Goal: Transaction & Acquisition: Purchase product/service

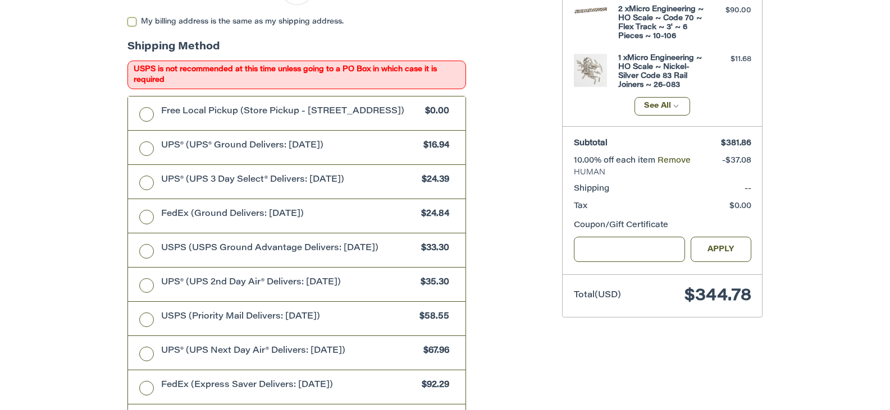
scroll to position [325, 0]
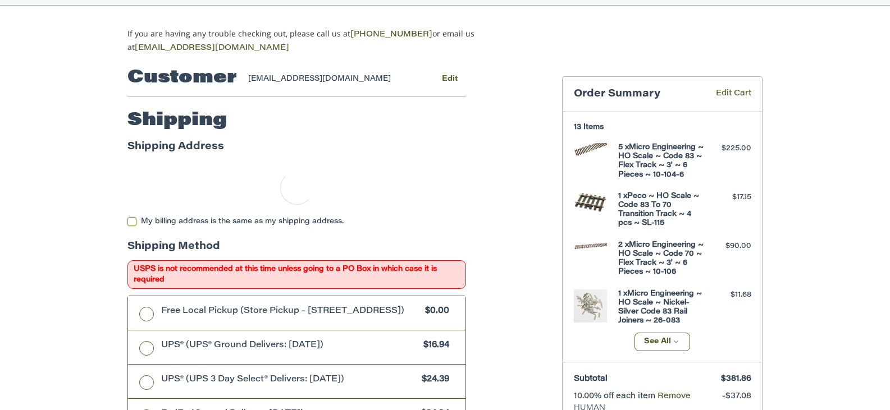
scroll to position [100, 0]
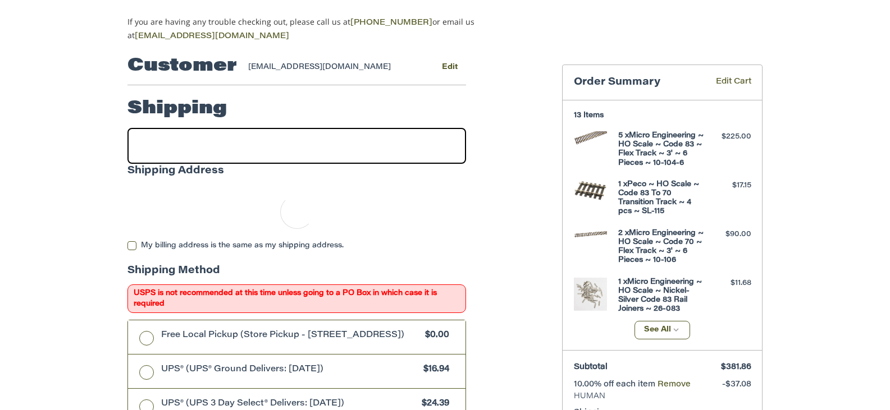
select select "**"
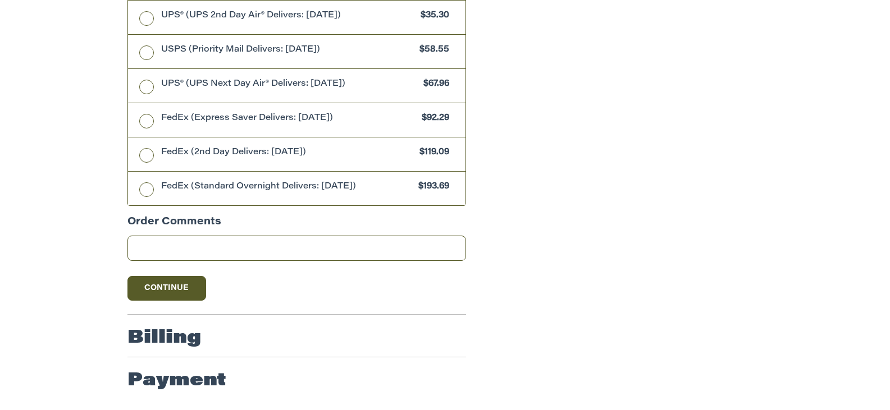
scroll to position [920, 0]
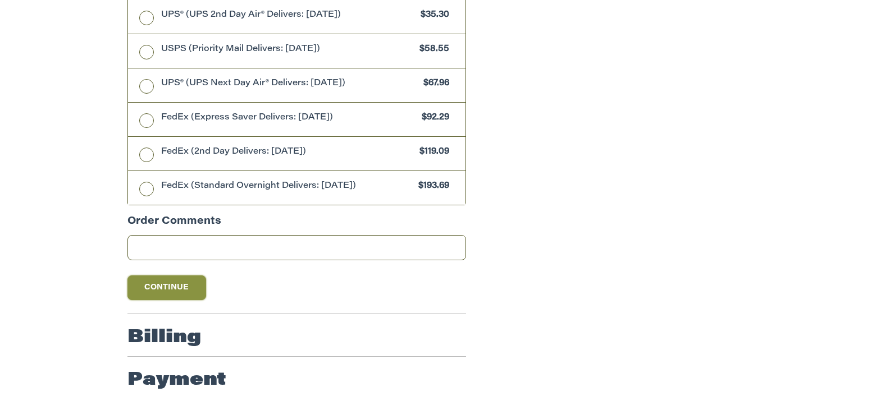
click at [176, 291] on button "Continue" at bounding box center [166, 288] width 79 height 25
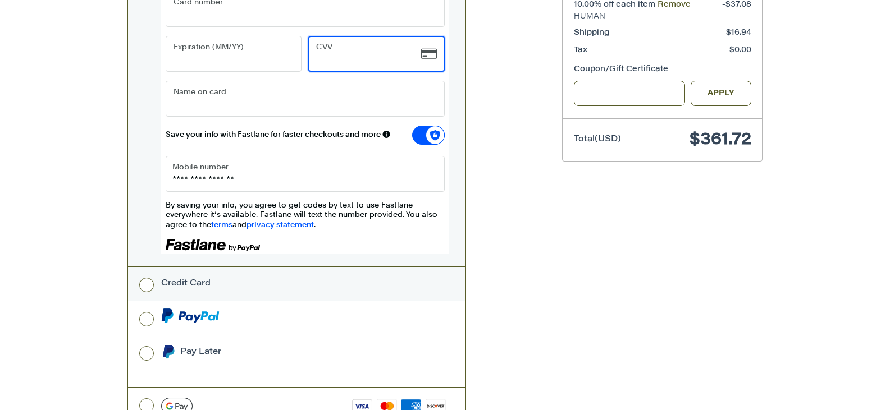
scroll to position [483, 0]
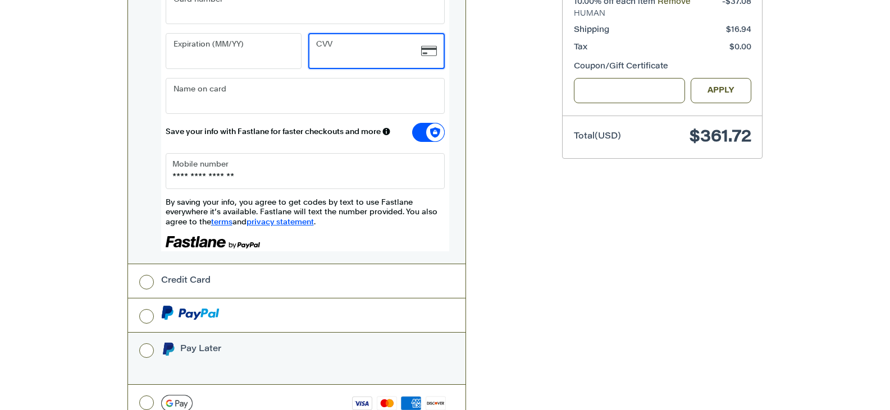
click at [140, 264] on label "Credit Card" at bounding box center [296, 281] width 337 height 34
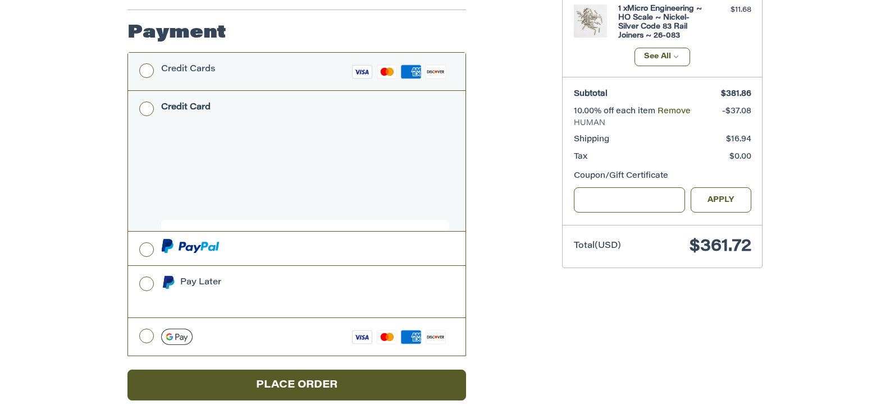
scroll to position [363, 0]
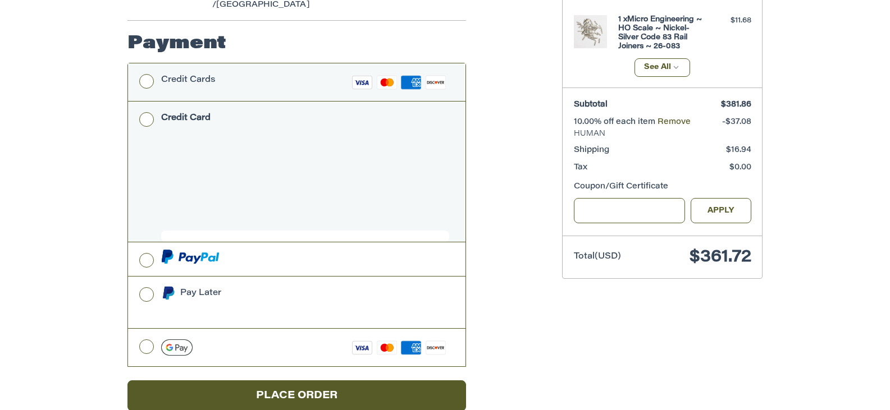
click at [148, 63] on label "Credit Cards Visa Master Amex Discover" at bounding box center [296, 82] width 337 height 38
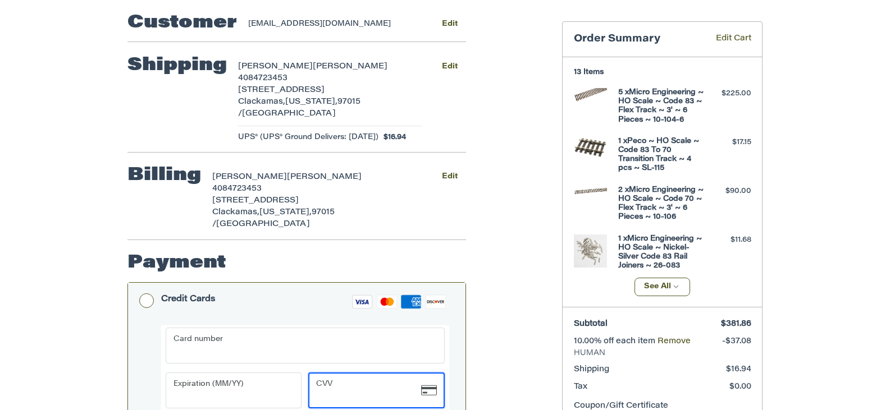
scroll to position [168, 0]
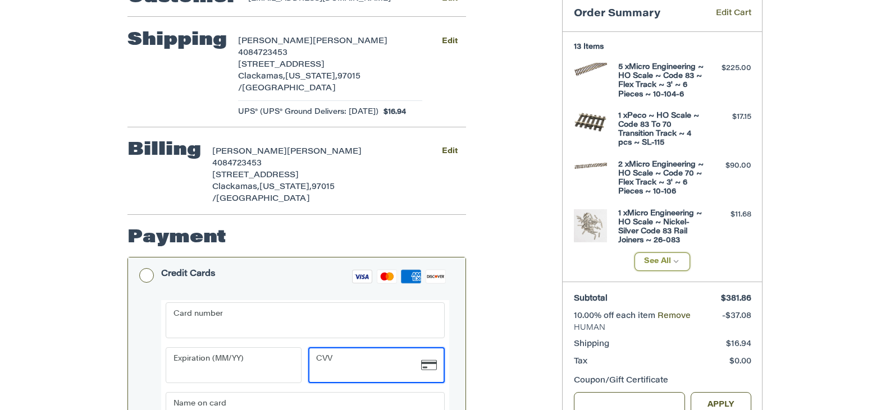
click at [677, 257] on icon "button" at bounding box center [676, 262] width 10 height 10
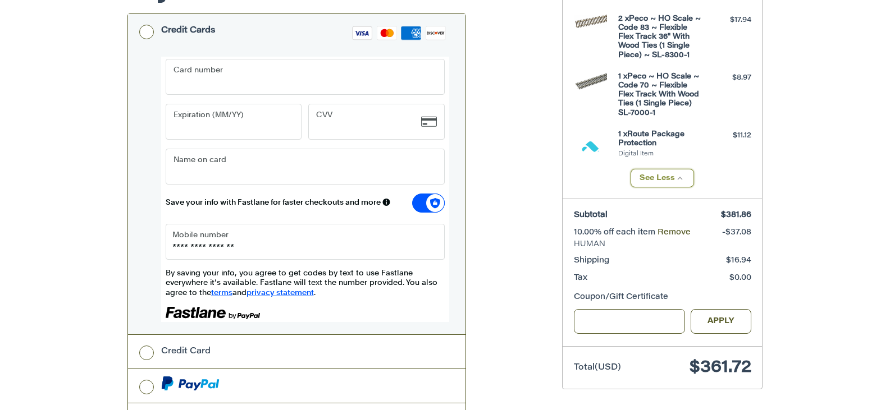
scroll to position [539, 0]
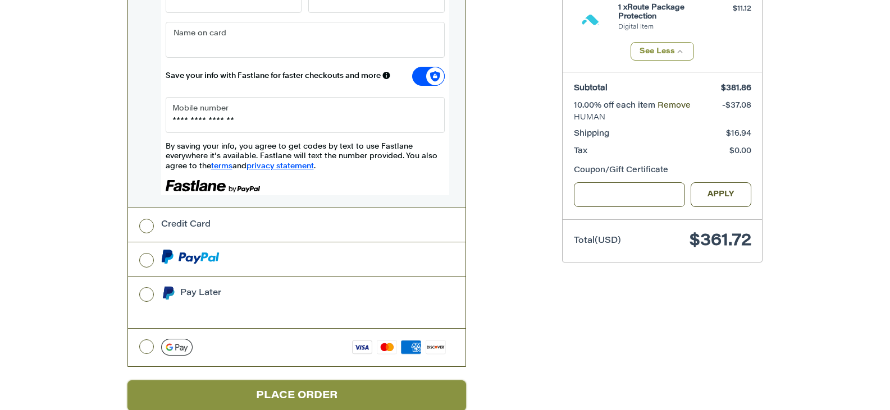
click at [284, 381] on button "Place Order" at bounding box center [296, 396] width 339 height 31
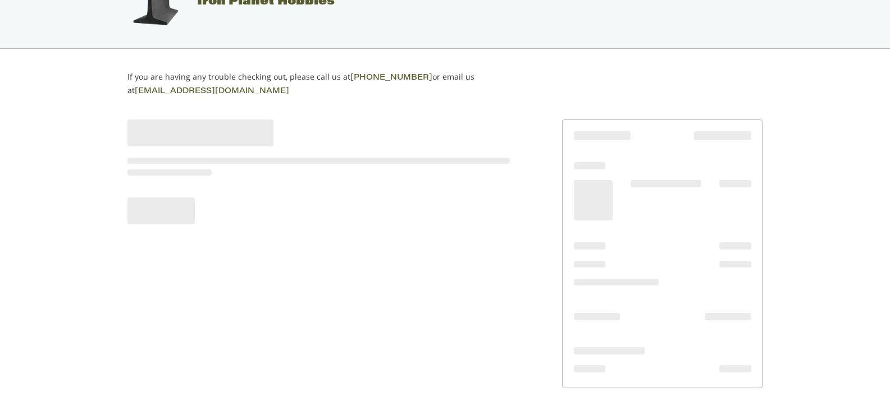
scroll to position [42, 0]
